Goal: Task Accomplishment & Management: Complete application form

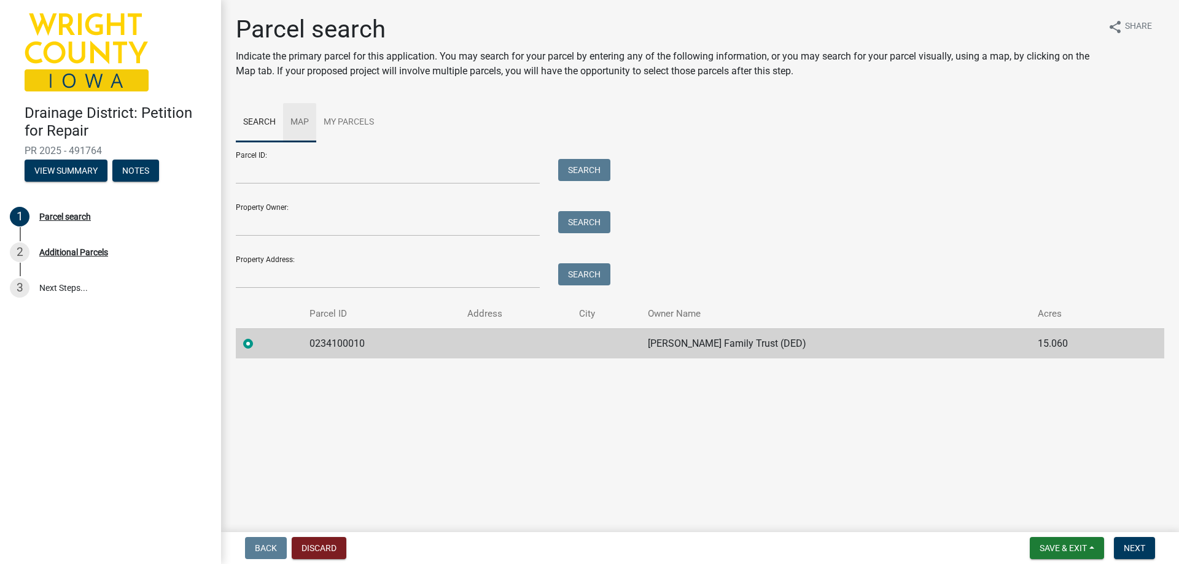
click at [304, 120] on link "Map" at bounding box center [299, 122] width 33 height 39
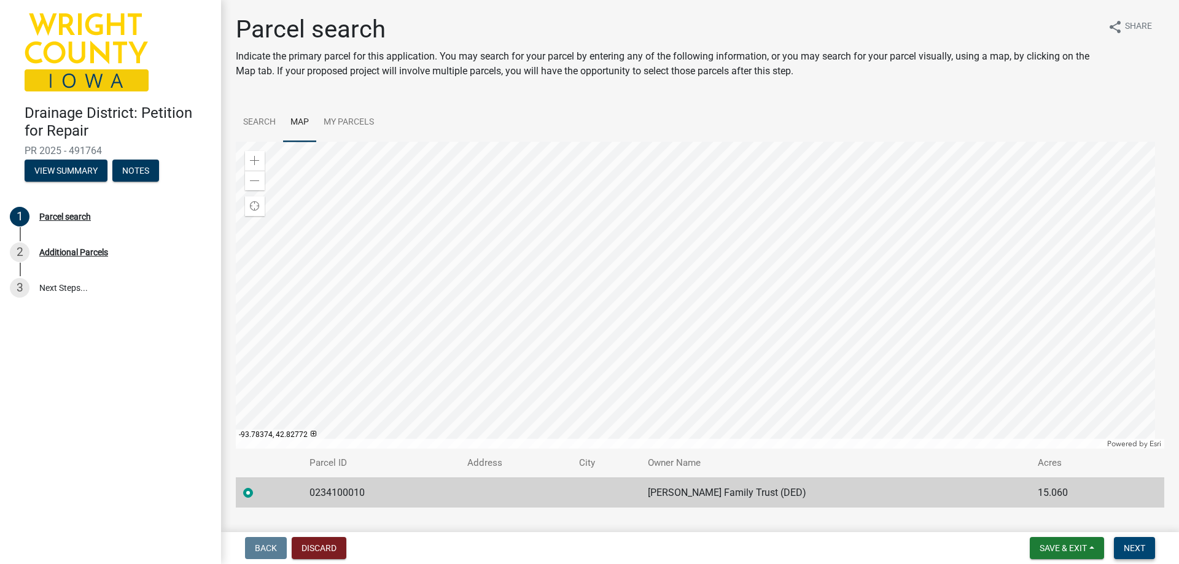
click at [1136, 548] on span "Next" at bounding box center [1133, 548] width 21 height 10
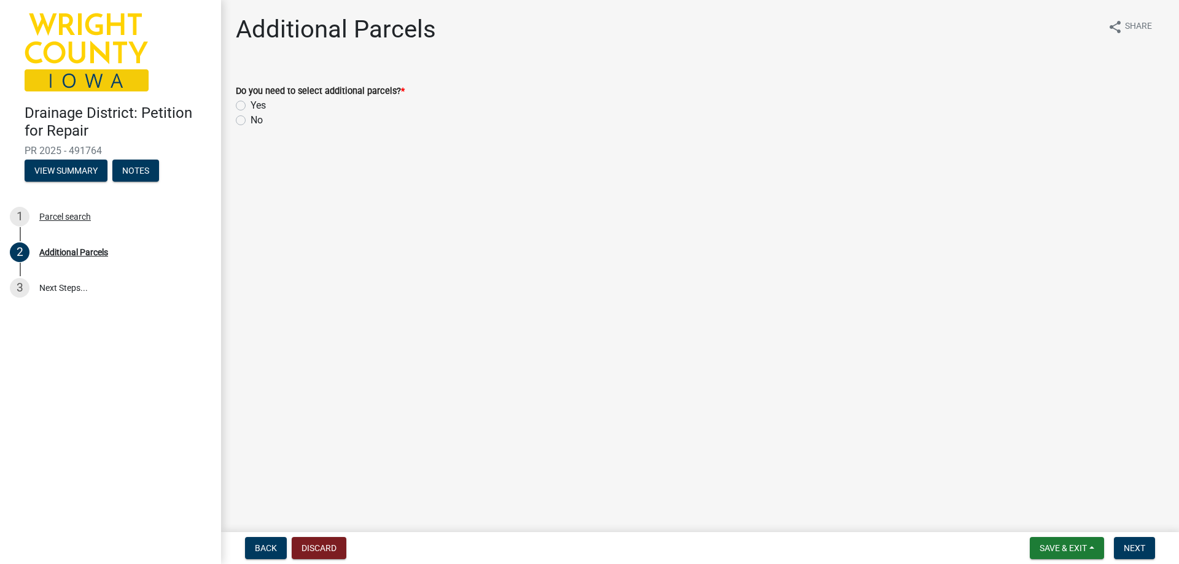
click at [250, 122] on label "No" at bounding box center [256, 120] width 12 height 15
click at [250, 121] on input "No" at bounding box center [254, 117] width 8 height 8
radio input "true"
click at [1141, 544] on span "Next" at bounding box center [1133, 548] width 21 height 10
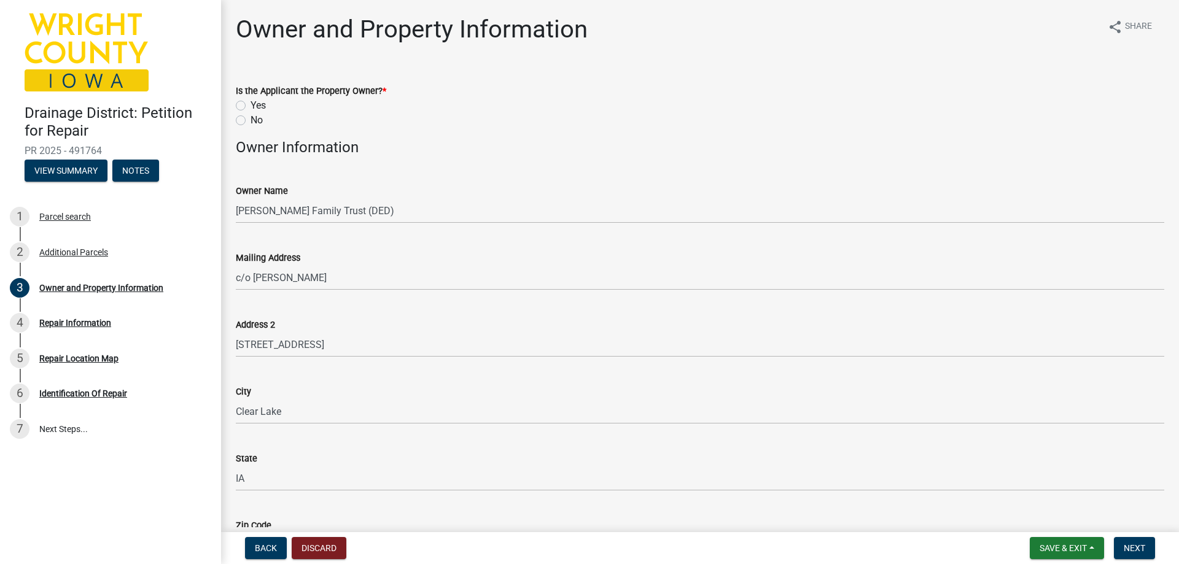
click at [250, 120] on label "No" at bounding box center [256, 120] width 12 height 15
click at [250, 120] on input "No" at bounding box center [254, 117] width 8 height 8
radio input "true"
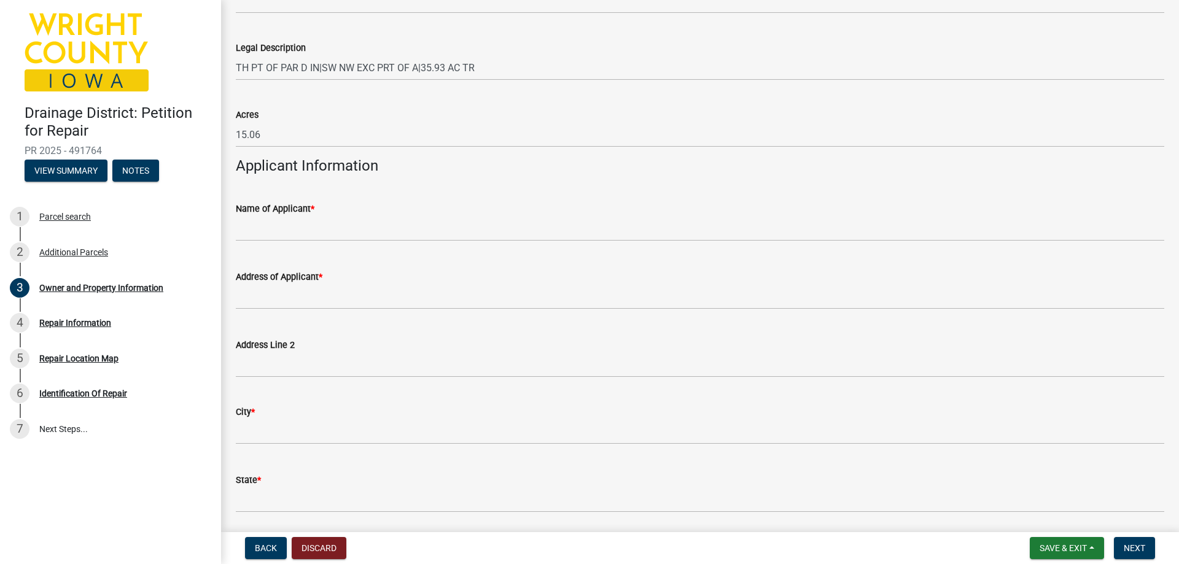
scroll to position [921, 0]
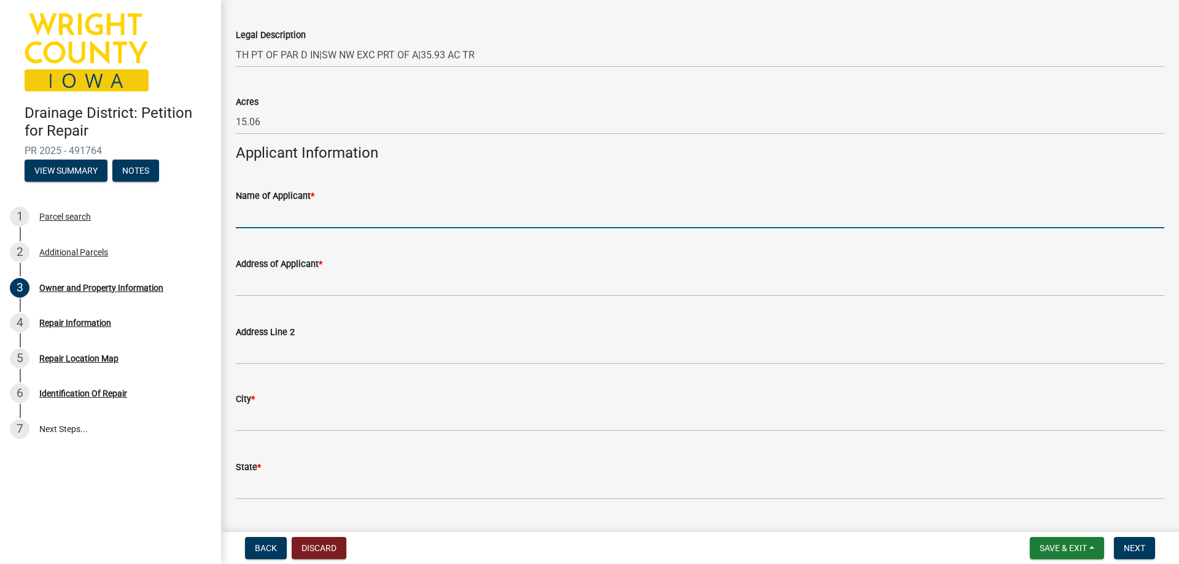
click at [444, 214] on input "Name of Applicant *" at bounding box center [700, 215] width 928 height 25
type input "[PERSON_NAME]"
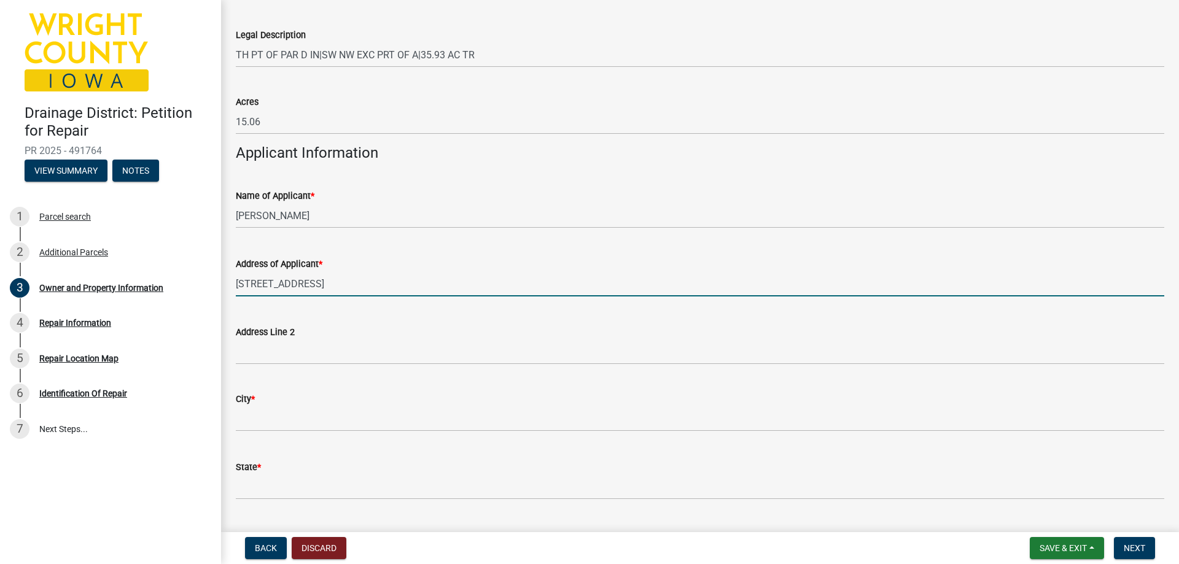
type input "[STREET_ADDRESS]"
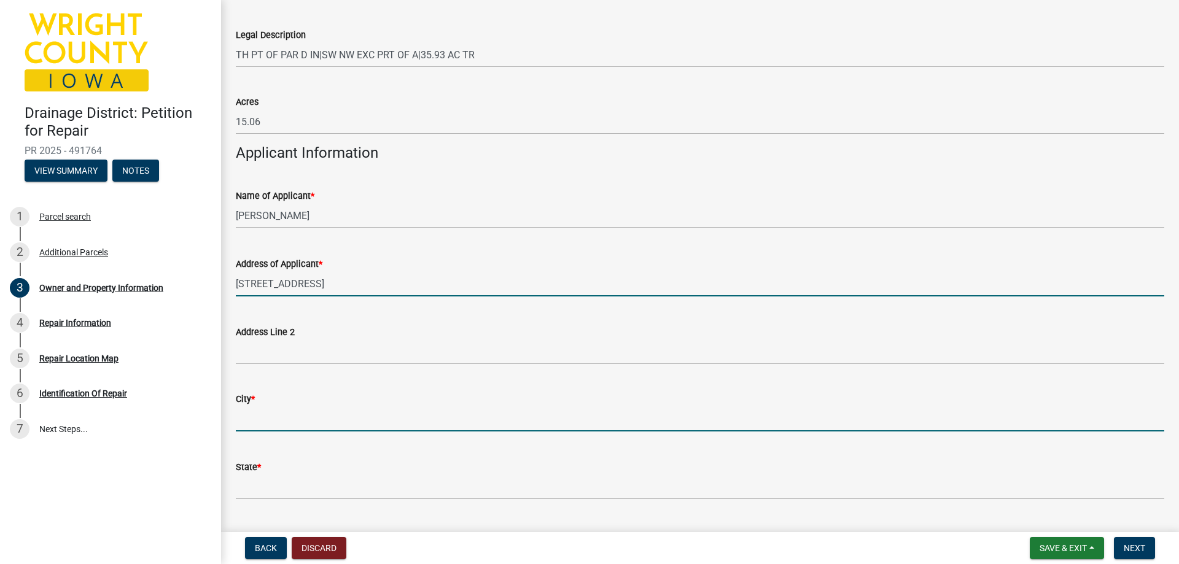
click at [263, 416] on input "City *" at bounding box center [700, 418] width 928 height 25
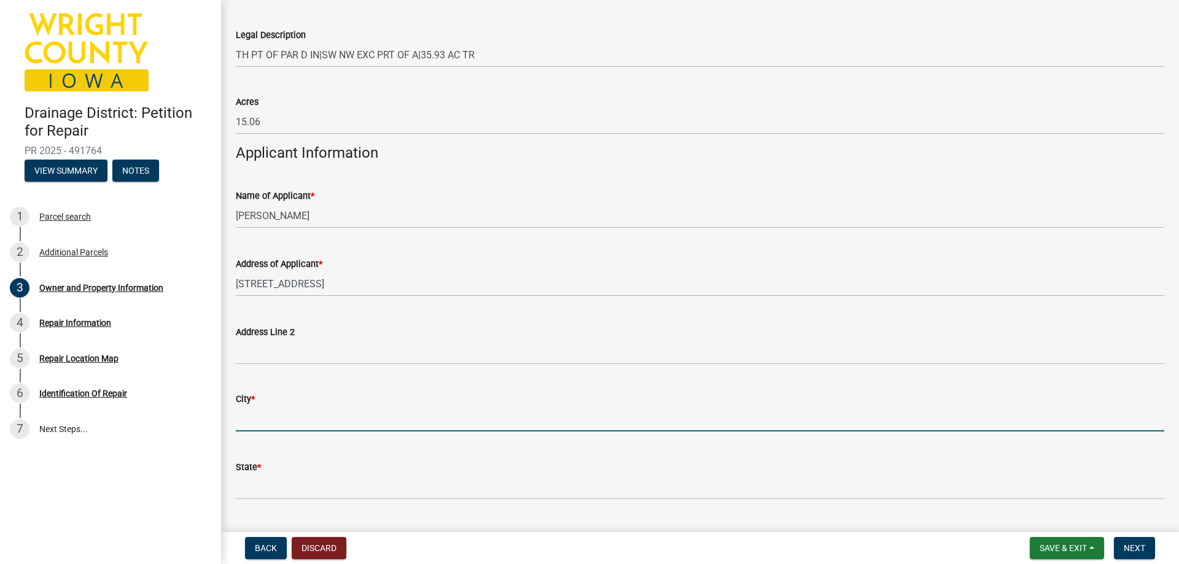
type input "Clarion"
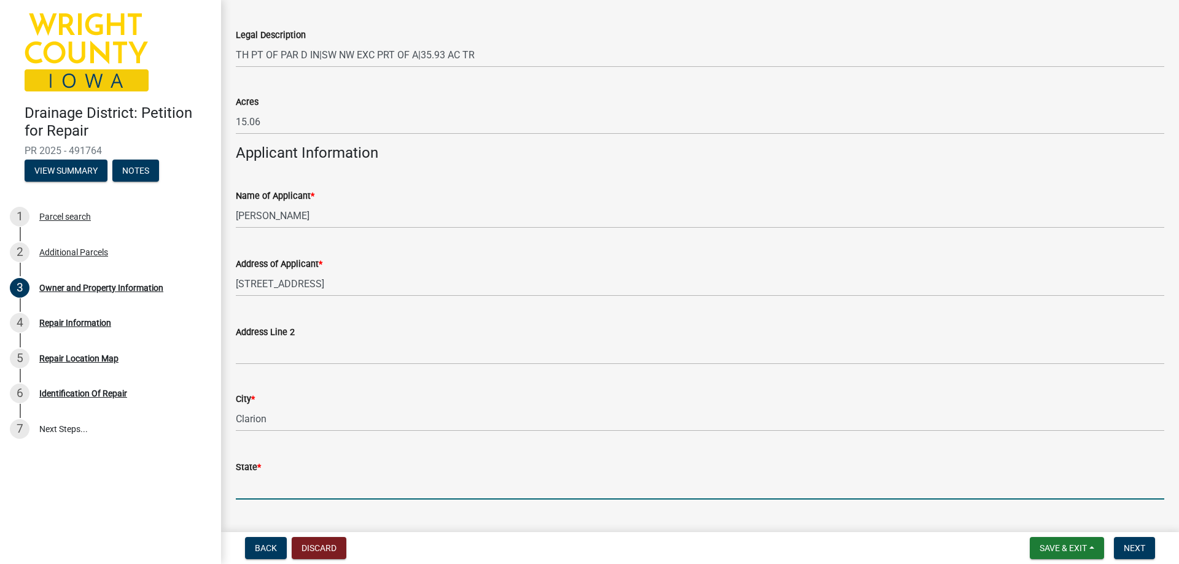
click at [293, 479] on input "State *" at bounding box center [700, 487] width 928 height 25
type input "IA"
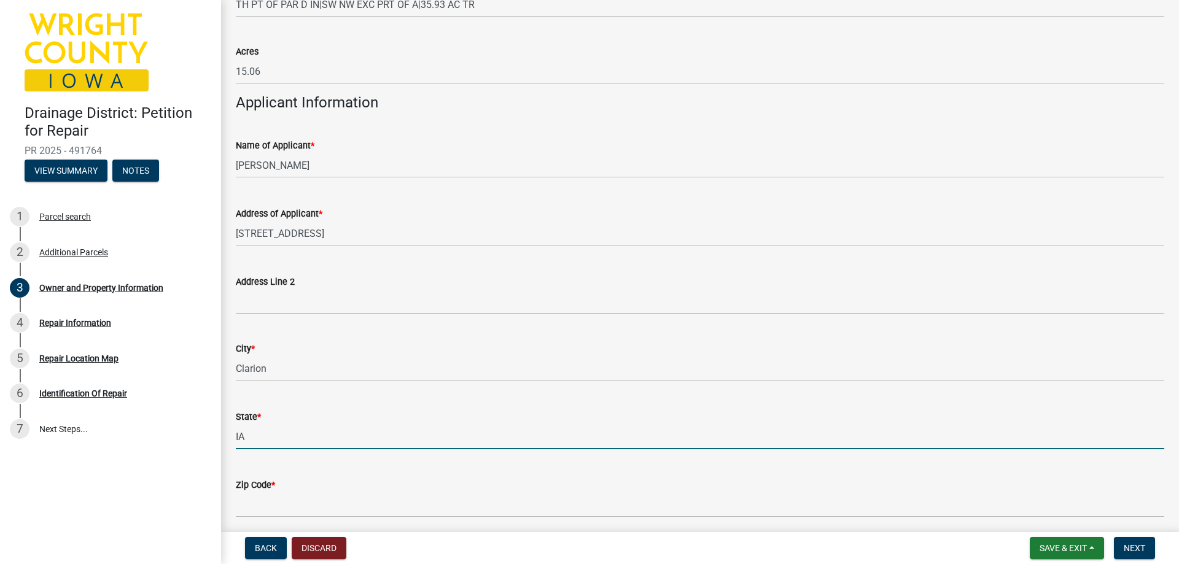
scroll to position [1105, 0]
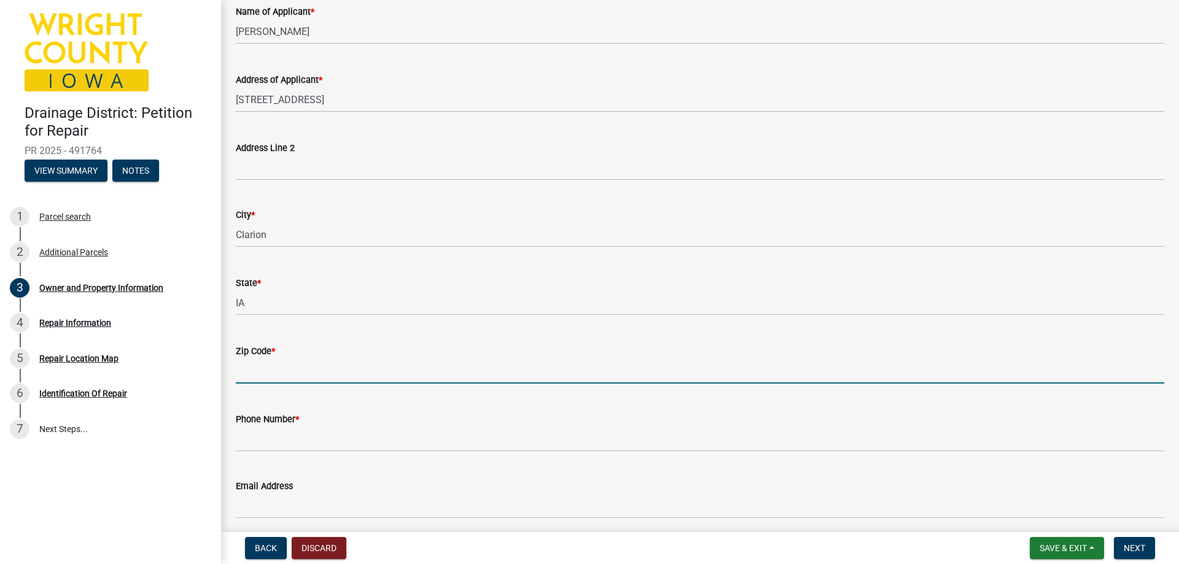
click at [340, 365] on input "Zip Code *" at bounding box center [700, 370] width 928 height 25
type input "50525"
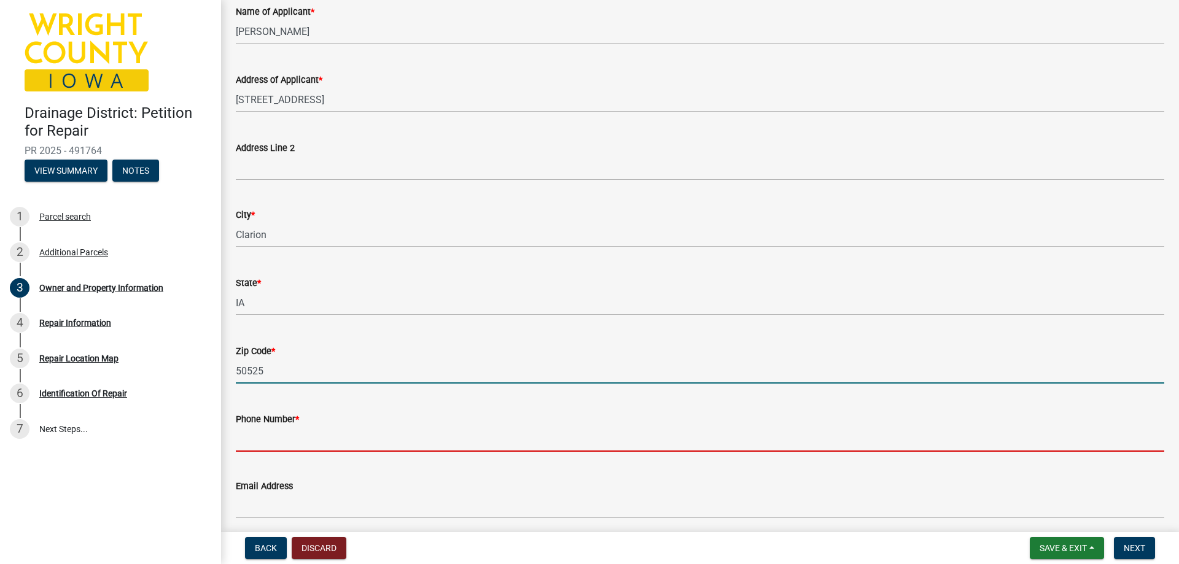
click at [299, 443] on input "Phone Number *" at bounding box center [700, 439] width 928 height 25
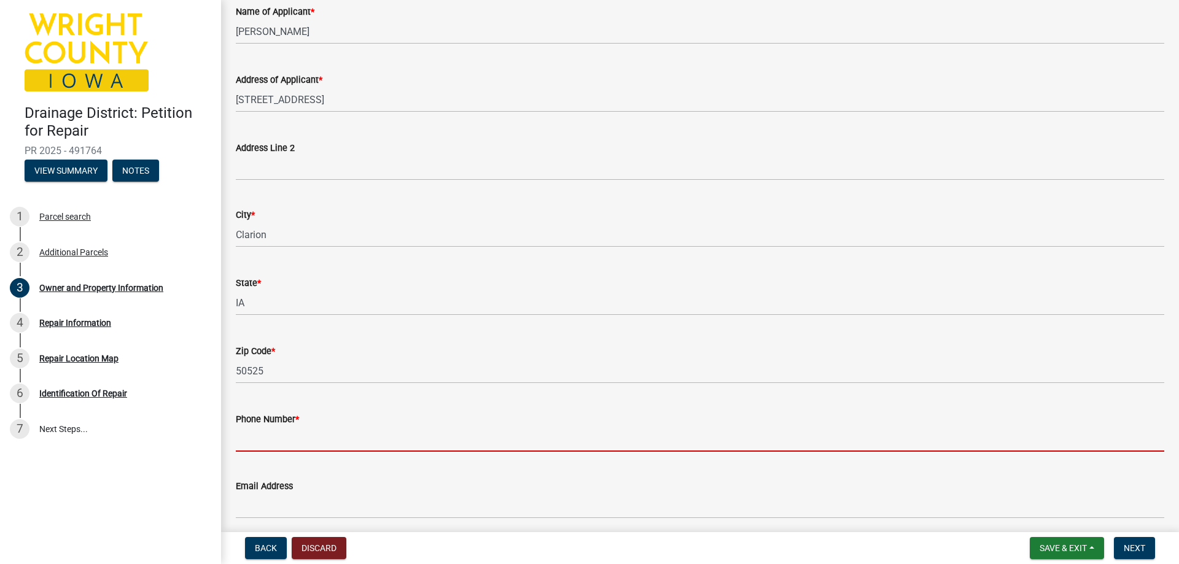
scroll to position [1154, 0]
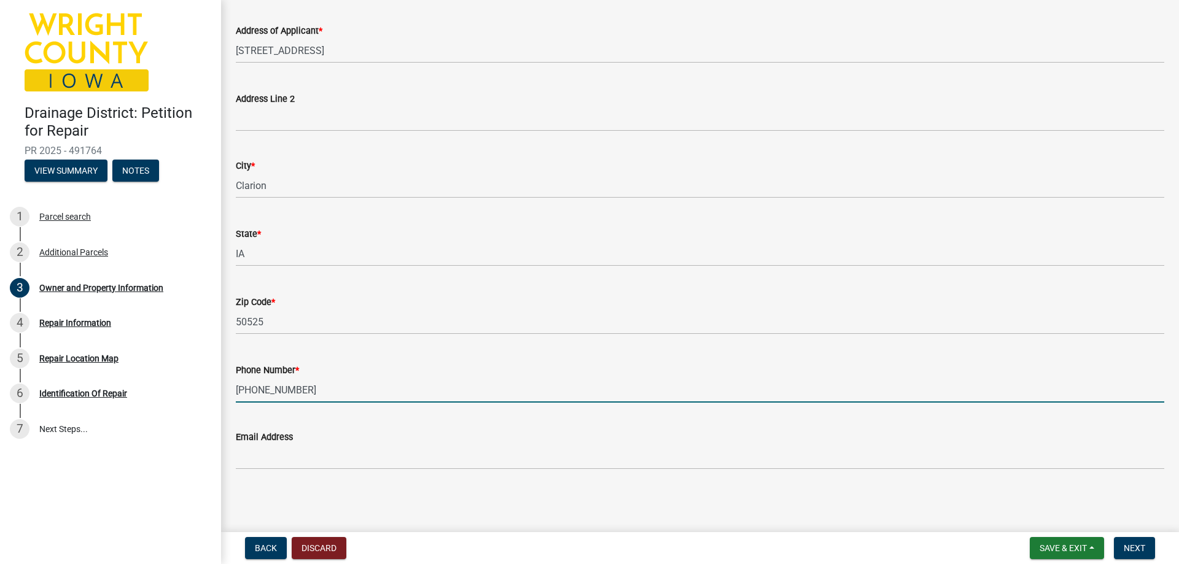
type input "[PHONE_NUMBER]"
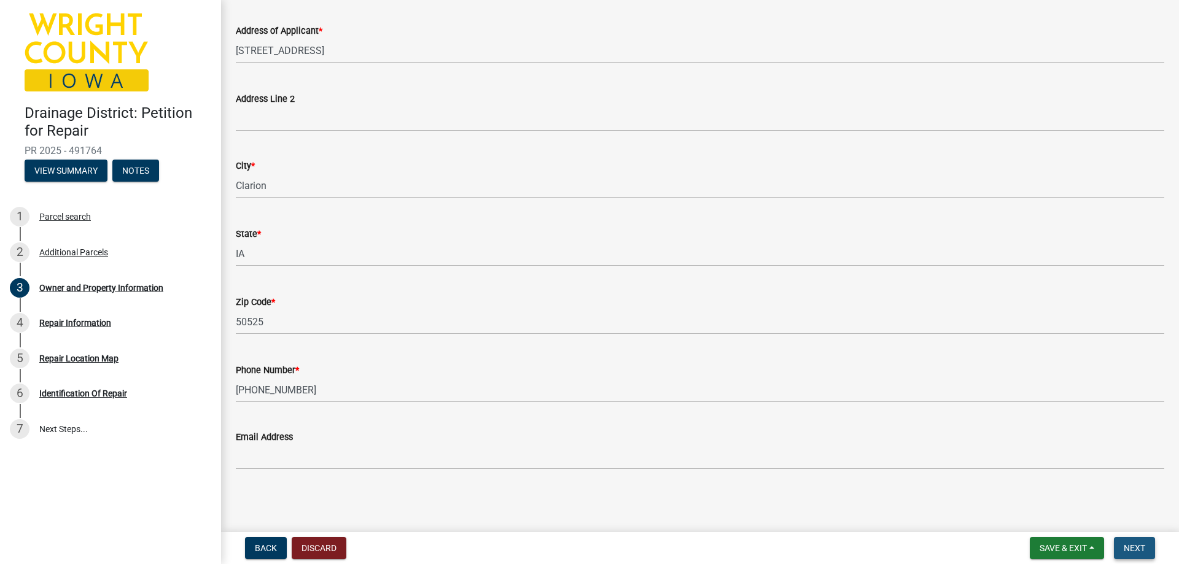
click at [1152, 544] on button "Next" at bounding box center [1134, 548] width 41 height 22
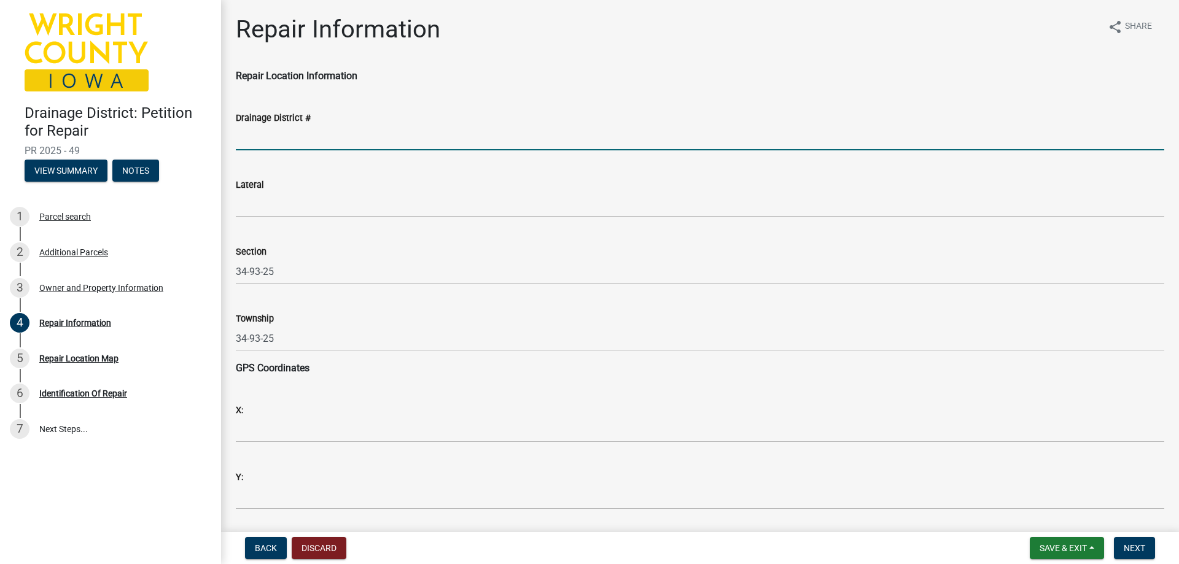
click at [318, 131] on input "Drainage District #" at bounding box center [700, 137] width 928 height 25
type input "36"
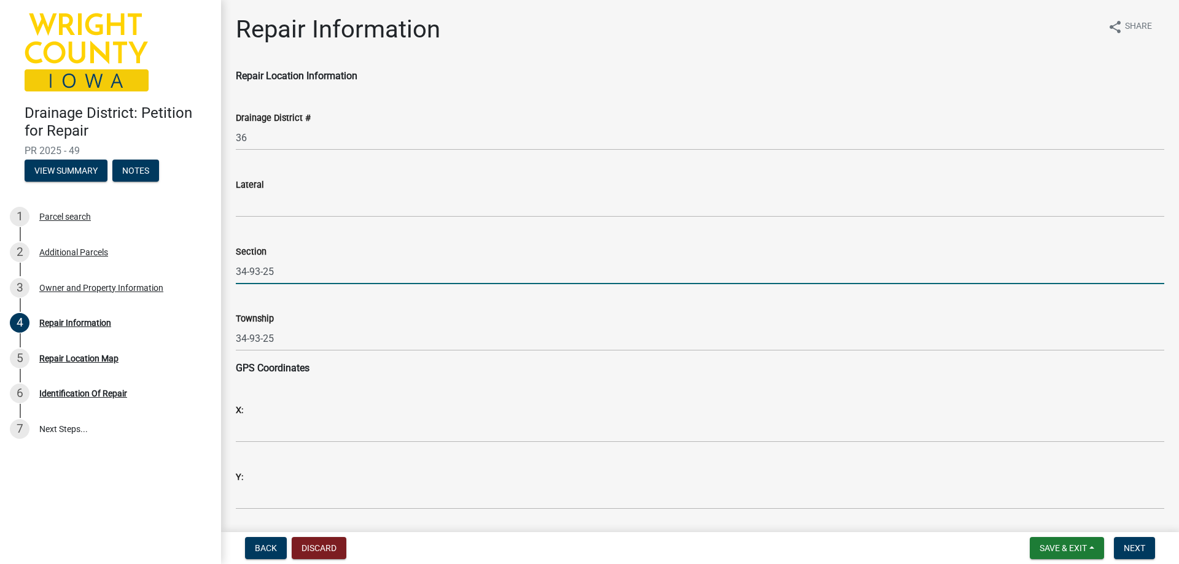
click at [269, 277] on input "34-93-25" at bounding box center [700, 271] width 928 height 25
type input "34"
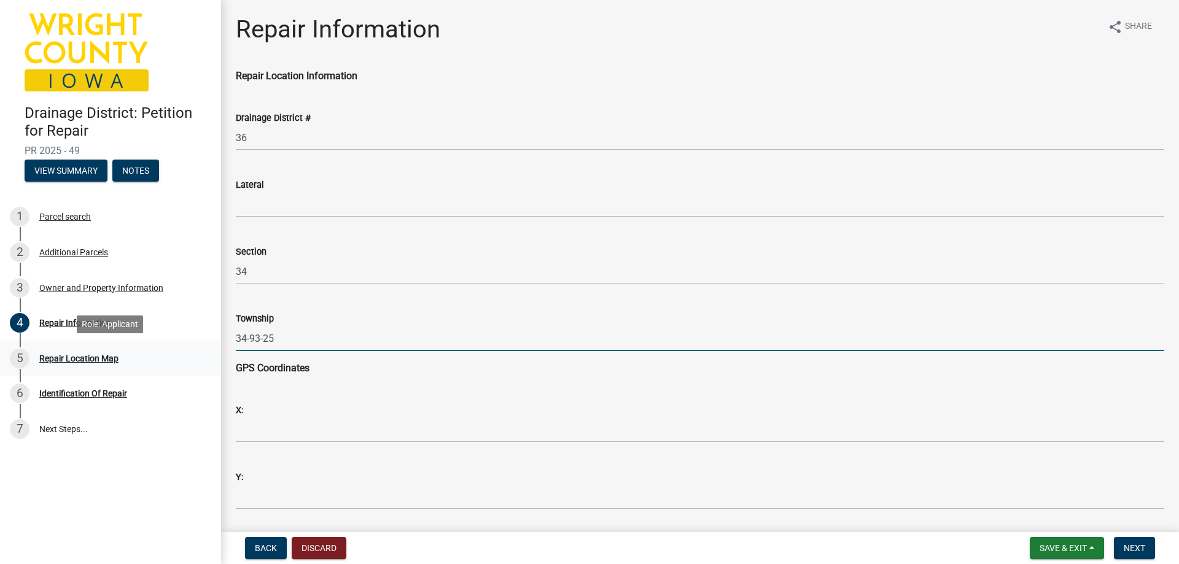
drag, startPoint x: 303, startPoint y: 335, endPoint x: 212, endPoint y: 340, distance: 91.6
click at [212, 340] on div "Drainage District: Petition for Repair PR 2025 - 49 View Summary Notes 1 Parcel…" at bounding box center [589, 282] width 1179 height 564
type input "[GEOGRAPHIC_DATA]"
click at [1137, 548] on span "Next" at bounding box center [1133, 548] width 21 height 10
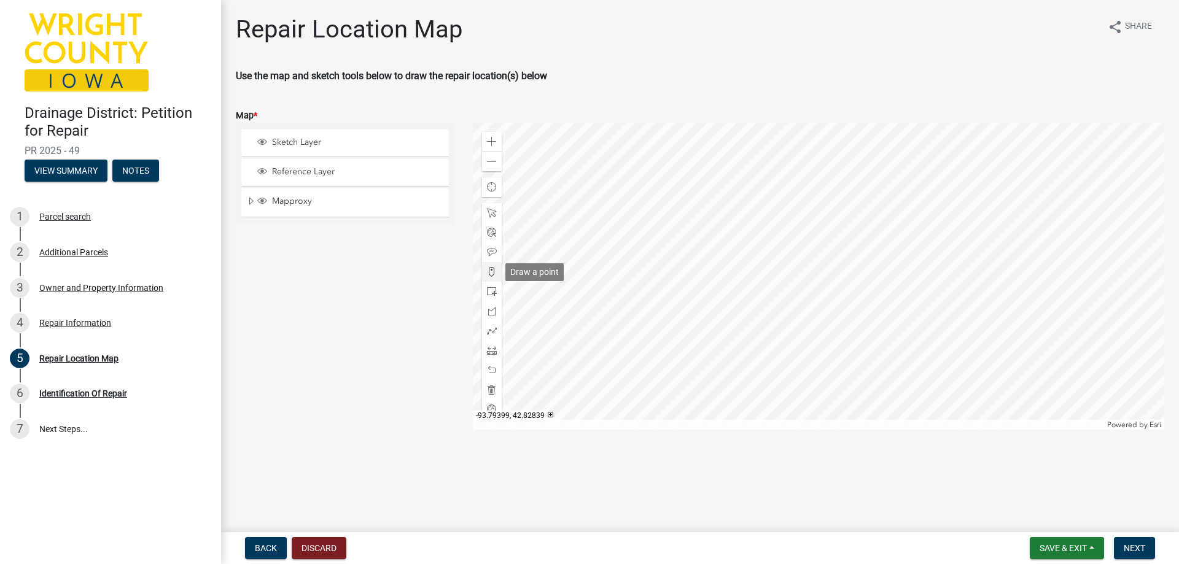
click at [486, 273] on div at bounding box center [492, 272] width 20 height 20
click at [836, 263] on div at bounding box center [819, 276] width 692 height 307
click at [1126, 546] on span "Next" at bounding box center [1133, 548] width 21 height 10
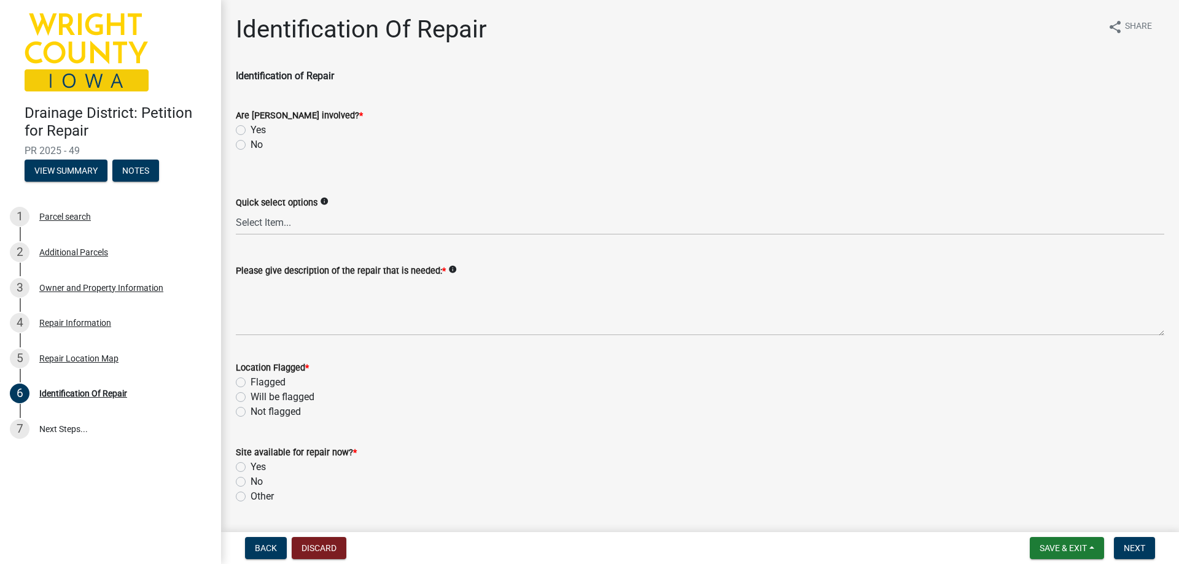
click at [250, 145] on label "No" at bounding box center [256, 145] width 12 height 15
click at [250, 145] on input "No" at bounding box center [254, 142] width 8 height 8
radio input "true"
click at [258, 222] on select "Select Item... Blowout Sloughing Washout Bulkhead Beaver dam Exposed tile Culve…" at bounding box center [700, 222] width 928 height 25
click at [236, 210] on select "Select Item... Blowout Sloughing Washout Bulkhead Beaver dam Exposed tile Culve…" at bounding box center [700, 222] width 928 height 25
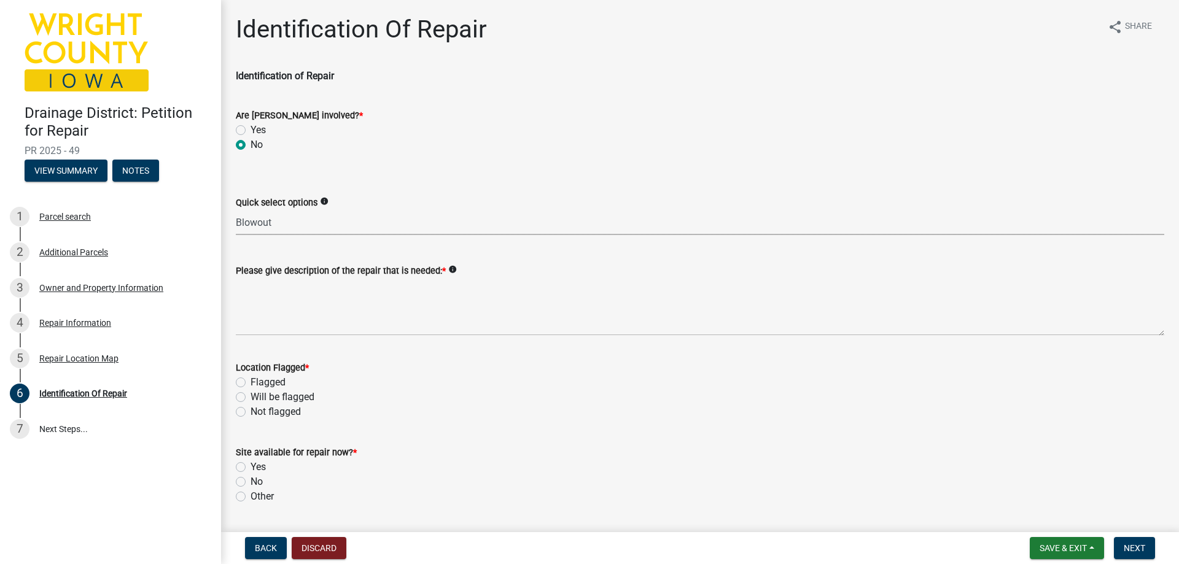
select select "00d2842e-65bd-4388-96cc-195500cff2cc"
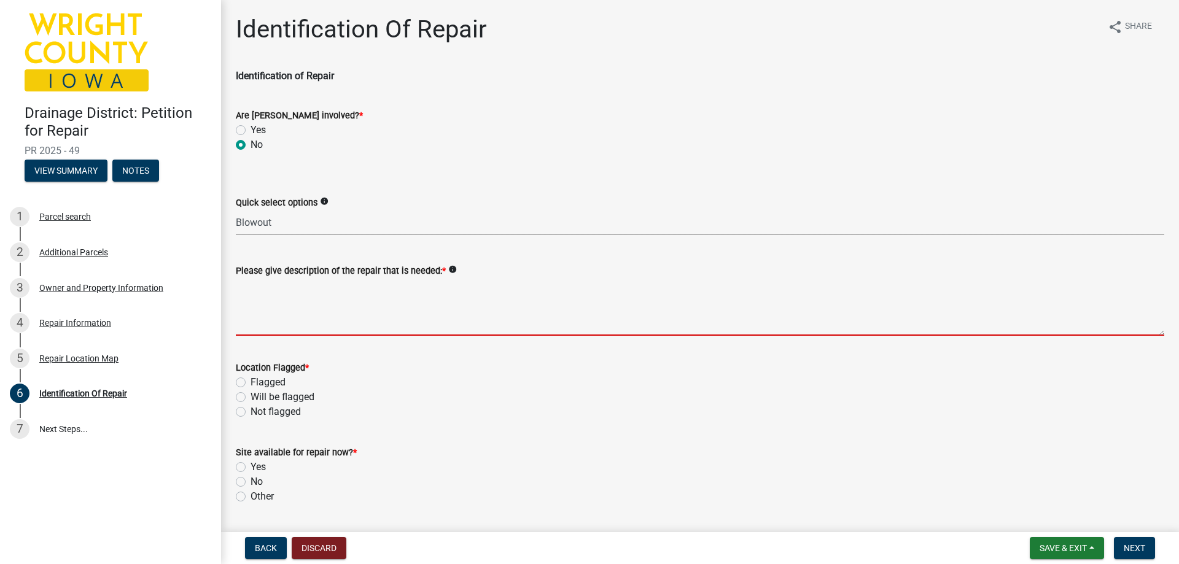
click at [264, 327] on textarea "Please give description of the repair that is needed: *" at bounding box center [700, 307] width 928 height 58
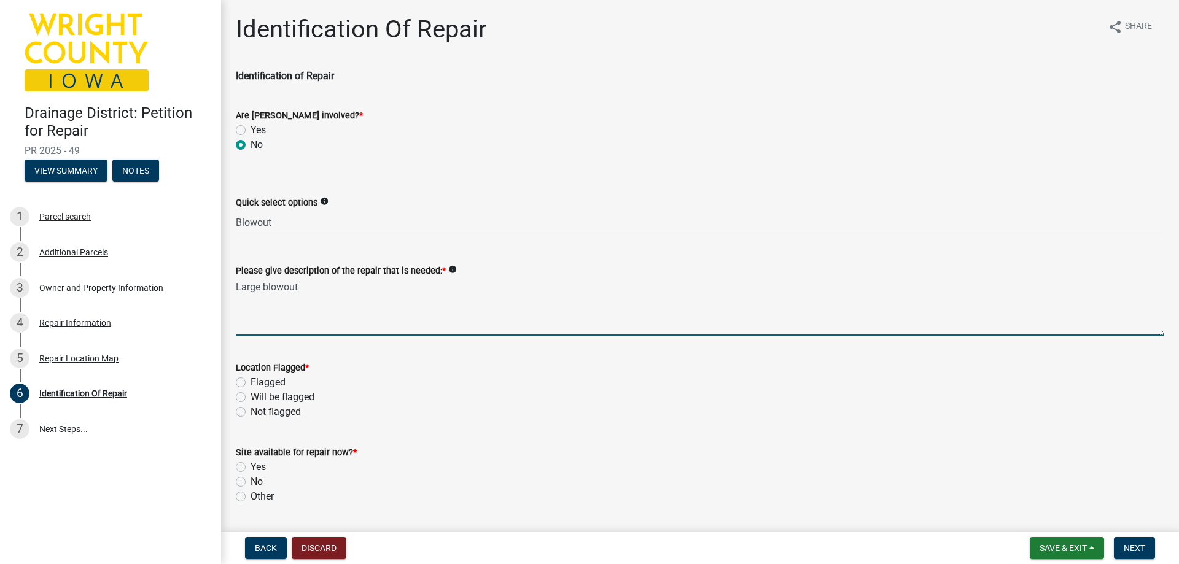
type textarea "Large blowout"
